Goal: Information Seeking & Learning: Compare options

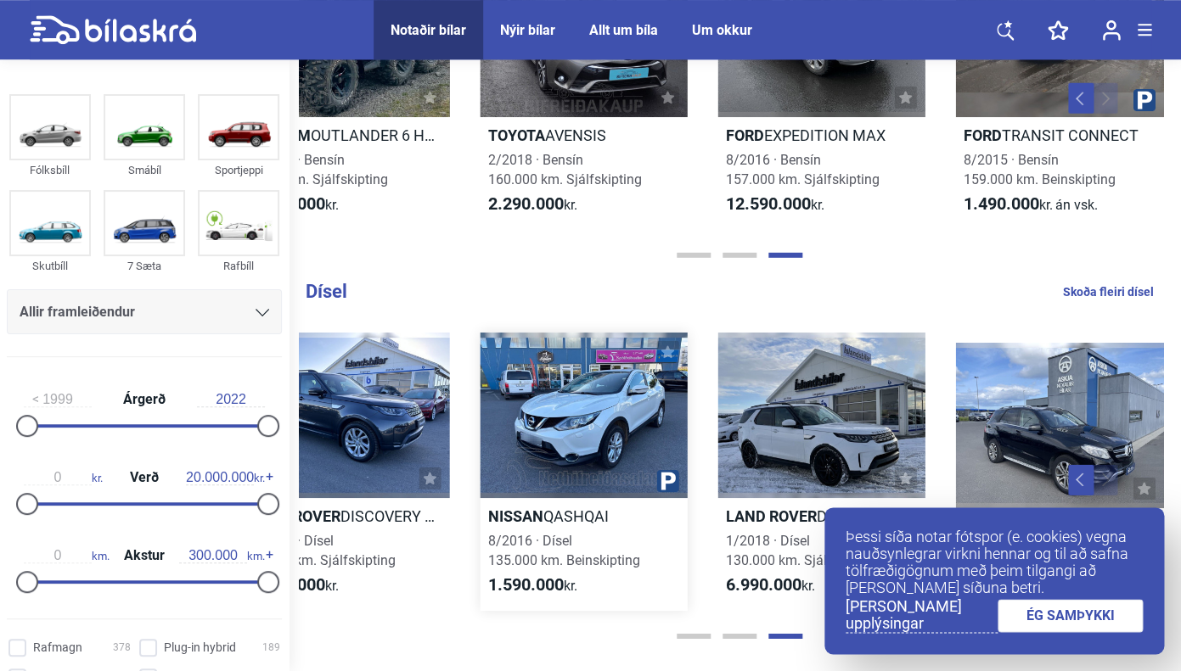
scroll to position [1674, 0]
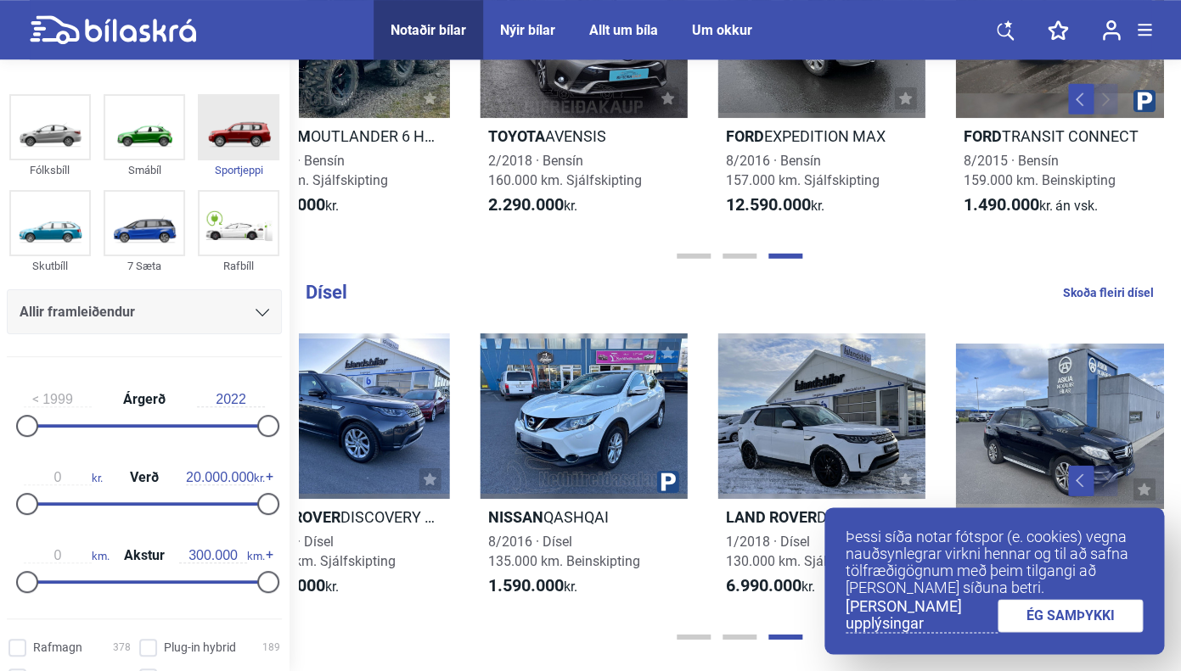
click at [248, 139] on img at bounding box center [238, 127] width 78 height 63
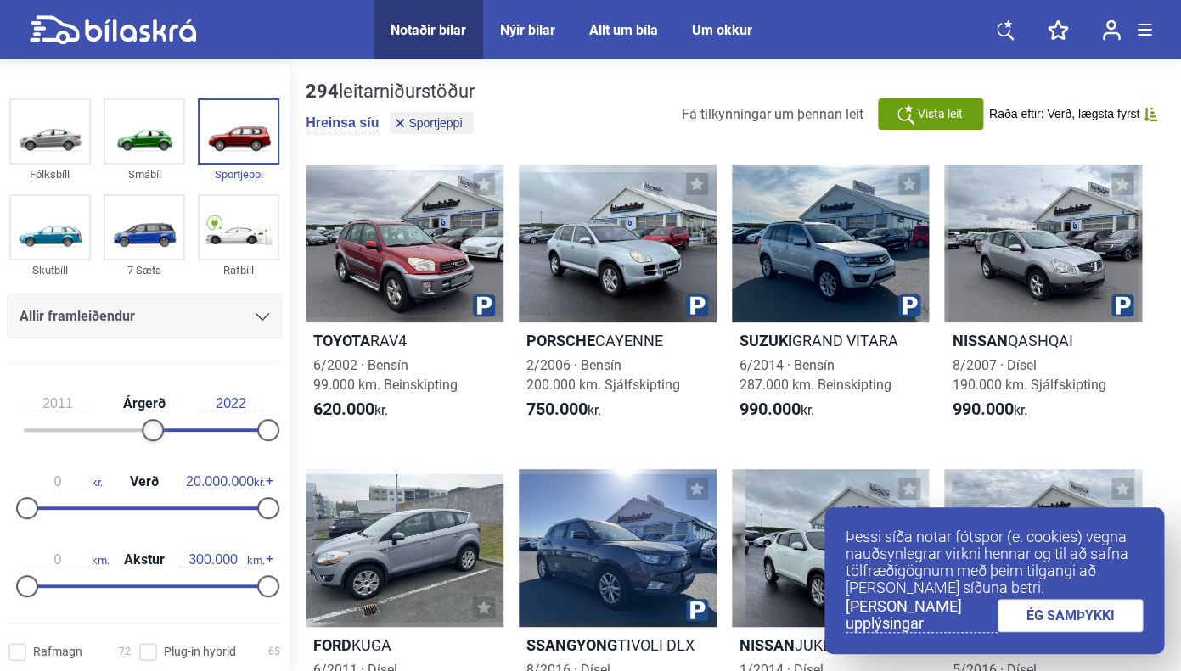
type input "2012"
drag, startPoint x: 24, startPoint y: 435, endPoint x: 157, endPoint y: 434, distance: 133.3
click at [157, 434] on div at bounding box center [164, 430] width 22 height 22
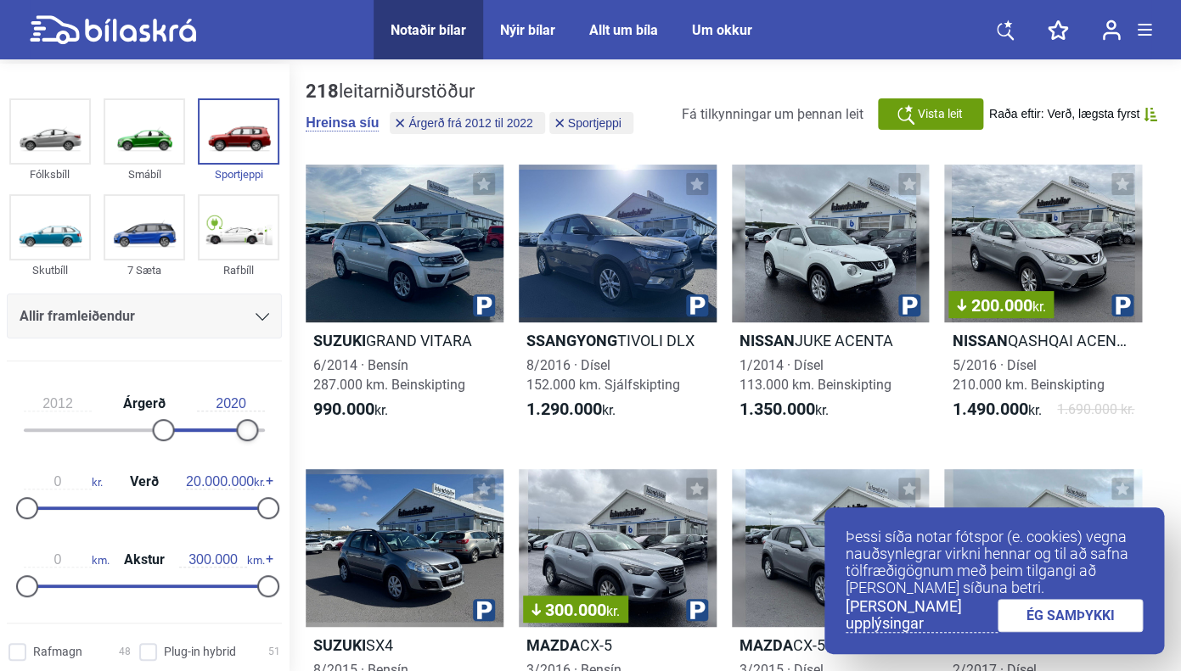
drag, startPoint x: 268, startPoint y: 435, endPoint x: 247, endPoint y: 435, distance: 21.2
click at [247, 435] on div at bounding box center [247, 430] width 22 height 22
type input "2019"
click at [239, 435] on div at bounding box center [237, 430] width 22 height 22
drag, startPoint x: 268, startPoint y: 512, endPoint x: 103, endPoint y: 503, distance: 165.8
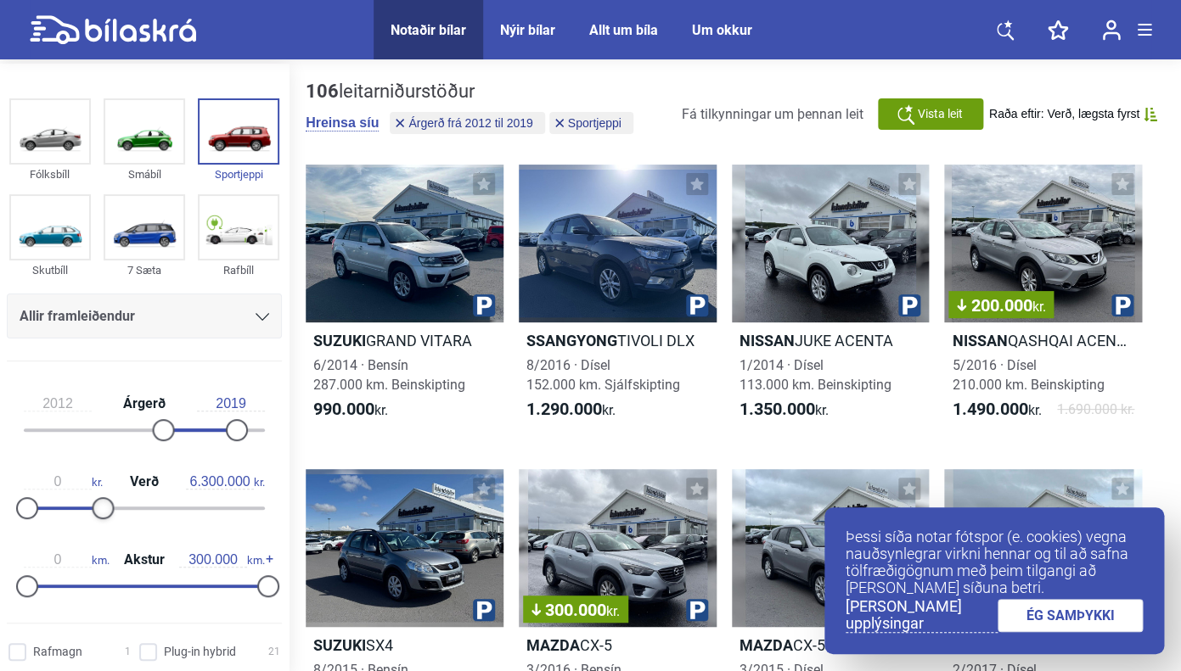
click at [103, 503] on div at bounding box center [103, 508] width 22 height 22
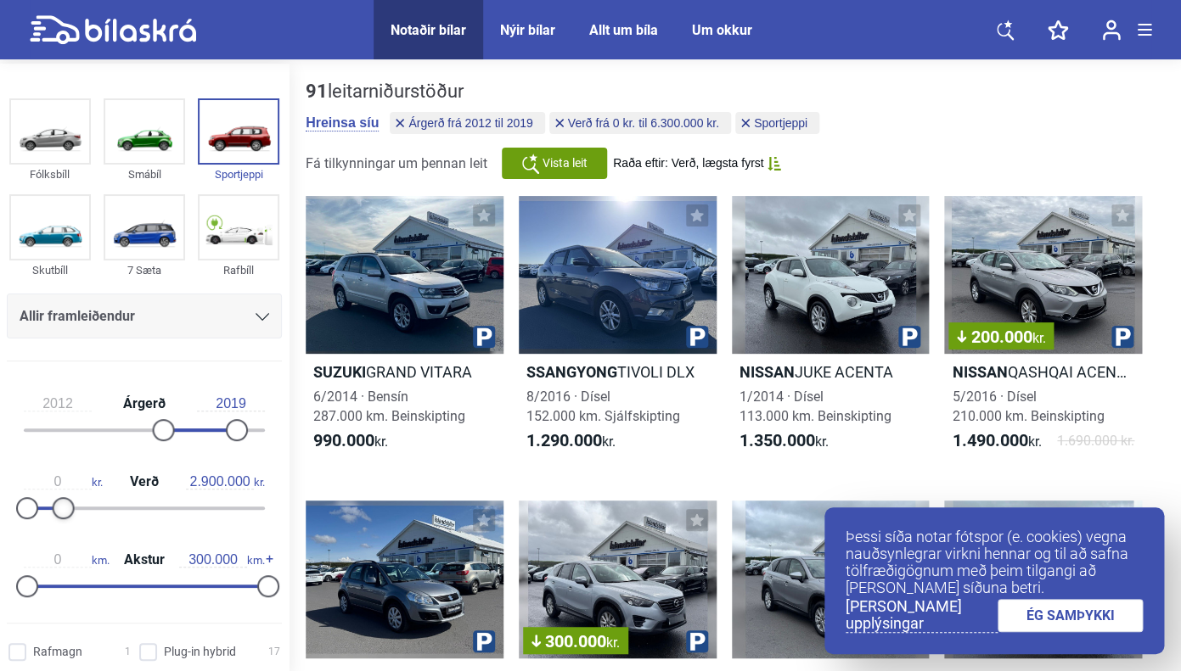
type input "2.800.000"
drag, startPoint x: 100, startPoint y: 508, endPoint x: 59, endPoint y: 513, distance: 41.8
click at [59, 513] on div at bounding box center [61, 508] width 22 height 22
drag, startPoint x: 265, startPoint y: 590, endPoint x: 149, endPoint y: 573, distance: 117.5
click at [149, 573] on div "0 km. Akstur 160.000 km." at bounding box center [144, 570] width 275 height 78
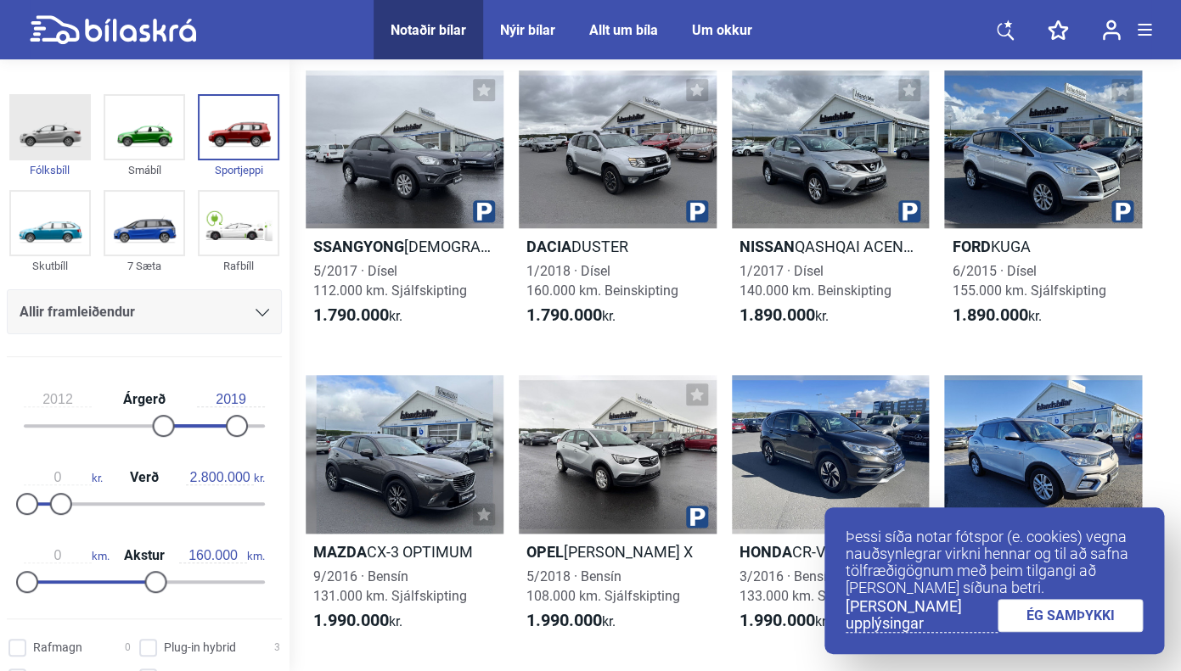
scroll to position [350, 0]
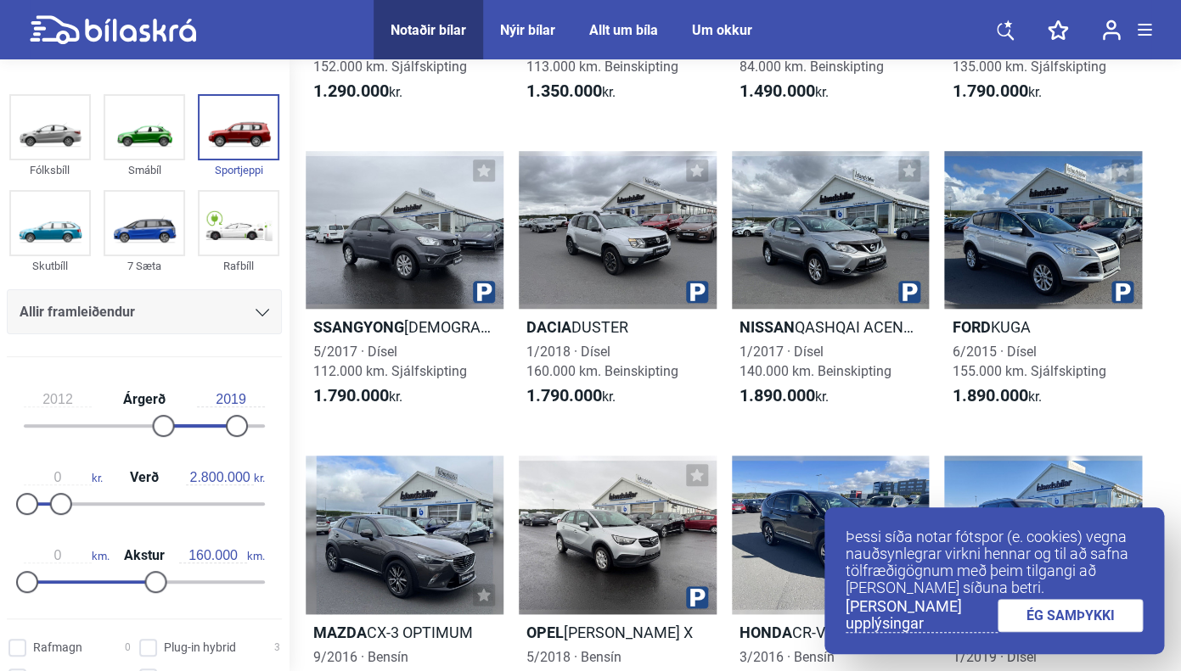
type input "300.000"
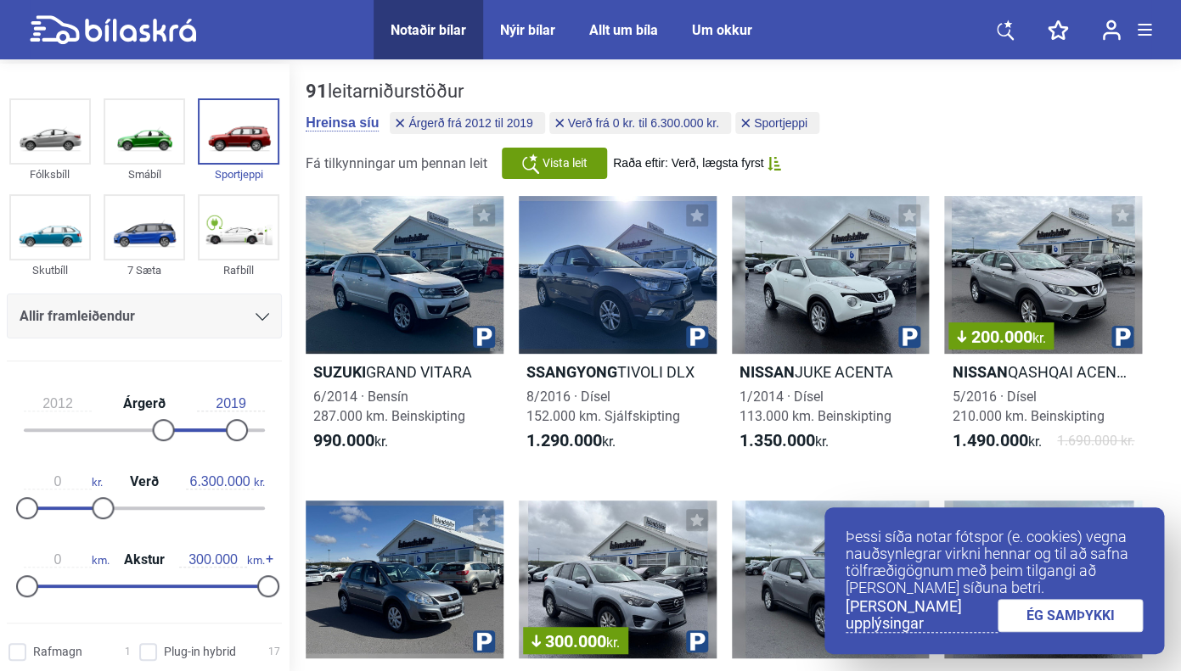
type input "20.000.000"
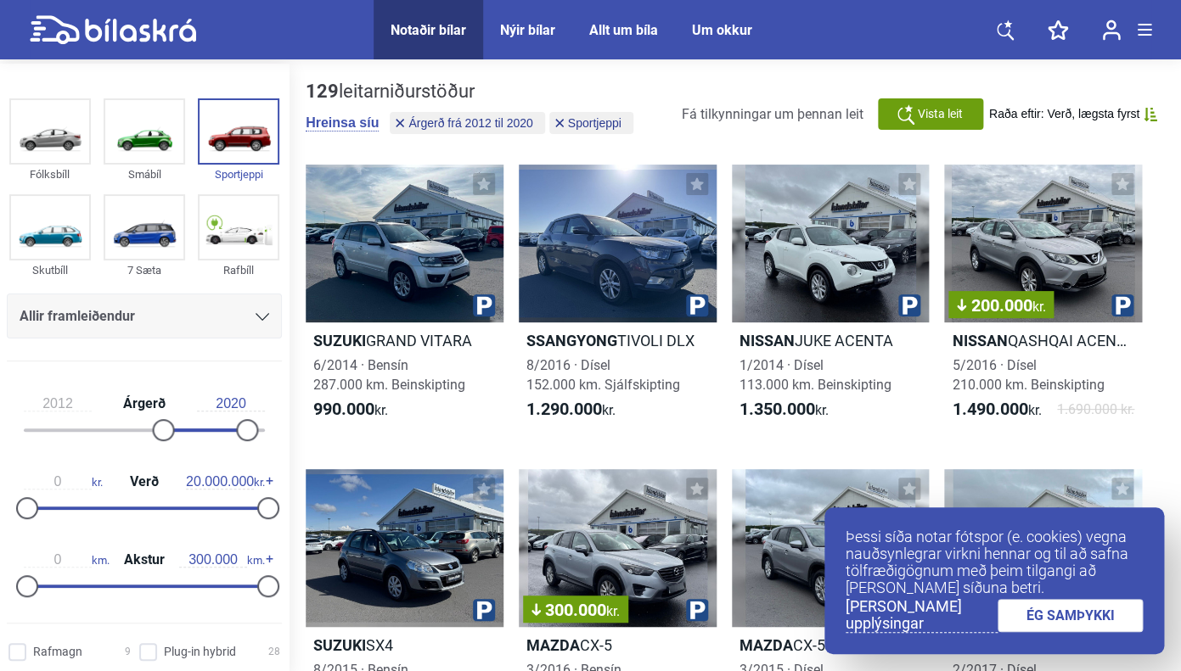
type input "2022"
type input "1999"
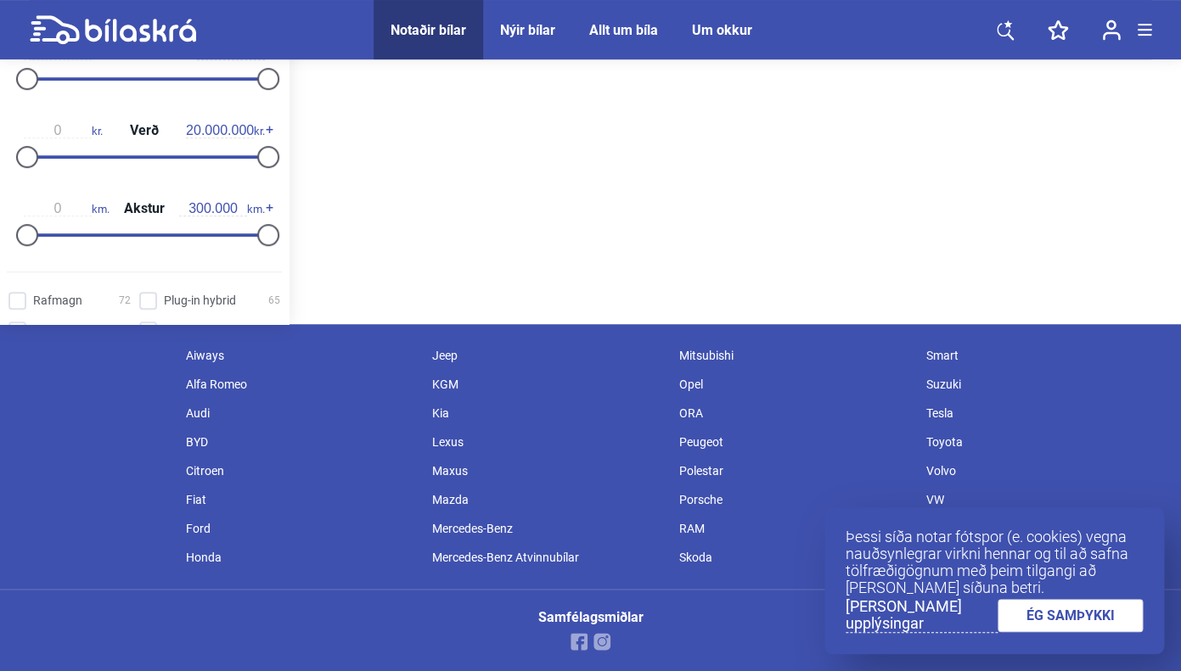
scroll to position [354, 0]
